Goal: Task Accomplishment & Management: Use online tool/utility

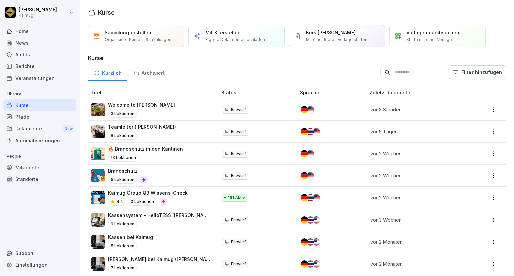
click at [367, 165] on td "vor 2 Wochen" at bounding box center [419, 176] width 104 height 22
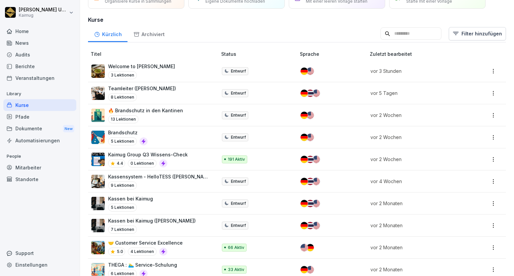
scroll to position [36, 0]
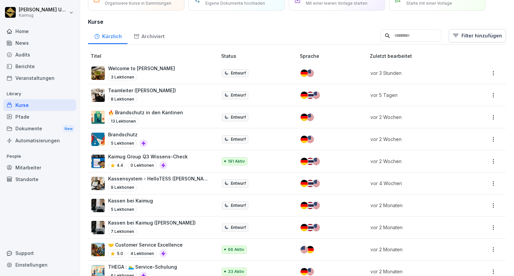
click at [184, 74] on div "Welcome to [PERSON_NAME] 3 Lektionen" at bounding box center [150, 73] width 119 height 16
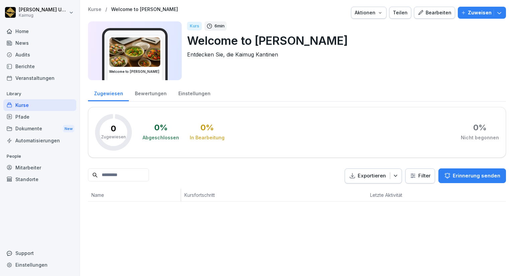
click at [439, 15] on div "Bearbeiten" at bounding box center [434, 12] width 34 height 7
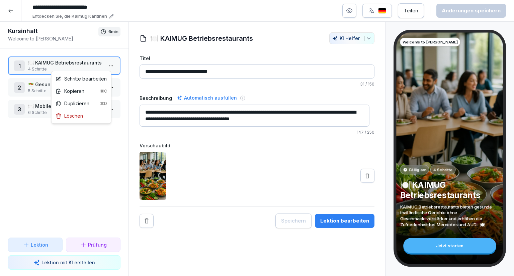
click at [106, 66] on html "**********" at bounding box center [257, 138] width 514 height 276
click at [100, 78] on div "Schritte bearbeiten" at bounding box center [81, 78] width 51 height 7
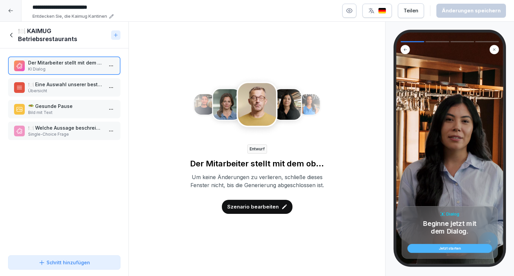
click at [478, 247] on div "Jetzt starten" at bounding box center [450, 249] width 76 height 4
click at [408, 50] on div at bounding box center [404, 49] width 9 height 9
click at [491, 52] on div at bounding box center [493, 49] width 9 height 9
click at [497, 46] on div at bounding box center [493, 49] width 9 height 9
click at [479, 87] on div "Dialog Beginne jetzt mit dem Dialog. Jetzt starten" at bounding box center [449, 148] width 107 height 232
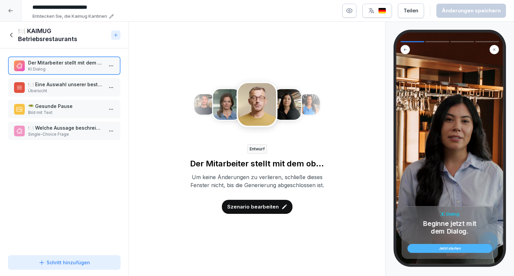
click at [459, 126] on div "Dialog Beginne jetzt mit dem Dialog. Jetzt starten" at bounding box center [449, 148] width 107 height 232
click at [352, 11] on icon "button" at bounding box center [349, 10] width 7 height 7
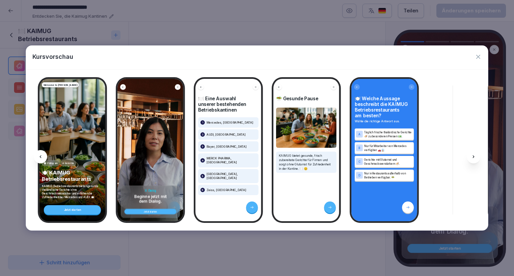
click at [169, 170] on div "Dialog Beginne jetzt mit dem Dialog. Jetzt starten" at bounding box center [150, 150] width 66 height 142
click at [161, 211] on div "Jetzt starten" at bounding box center [150, 212] width 47 height 2
click at [165, 211] on div "Jetzt starten" at bounding box center [150, 212] width 47 height 2
click at [478, 160] on div at bounding box center [473, 156] width 13 height 13
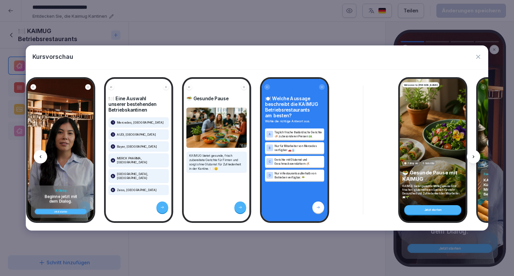
click at [472, 157] on icon at bounding box center [473, 156] width 5 height 5
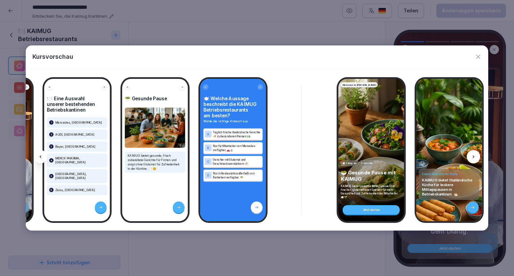
scroll to position [0, 178]
